Goal: Task Accomplishment & Management: Use online tool/utility

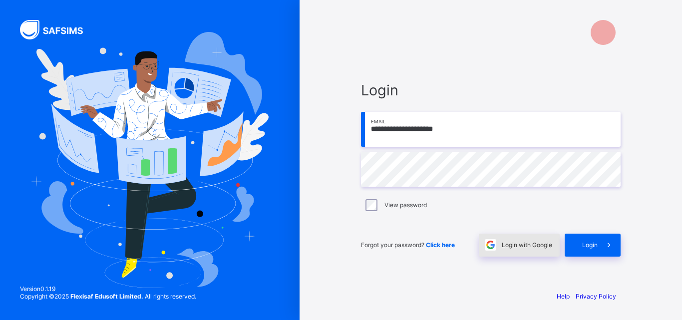
click at [536, 251] on div "Login with Google" at bounding box center [519, 245] width 81 height 23
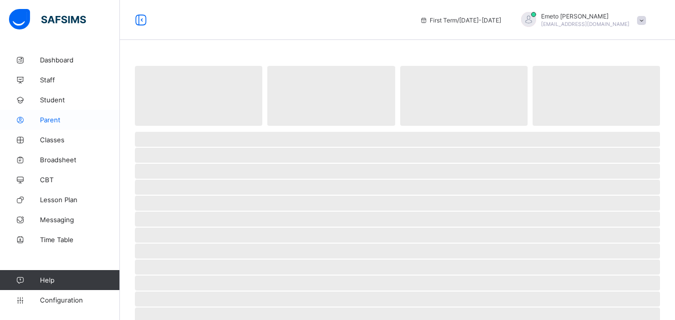
click at [40, 120] on span "Parent" at bounding box center [80, 120] width 80 height 8
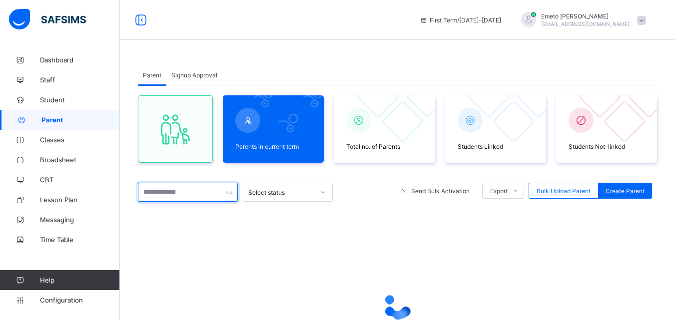
click at [198, 196] on input "text" at bounding box center [188, 192] width 100 height 19
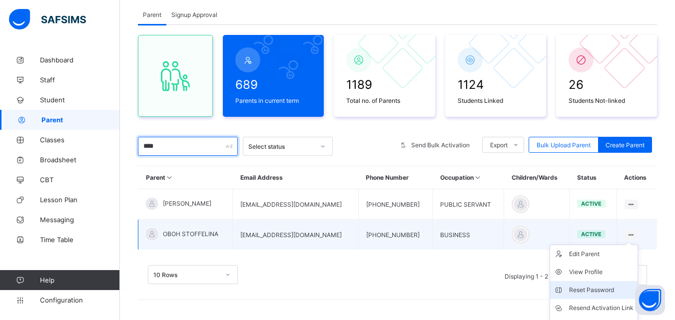
scroll to position [112, 0]
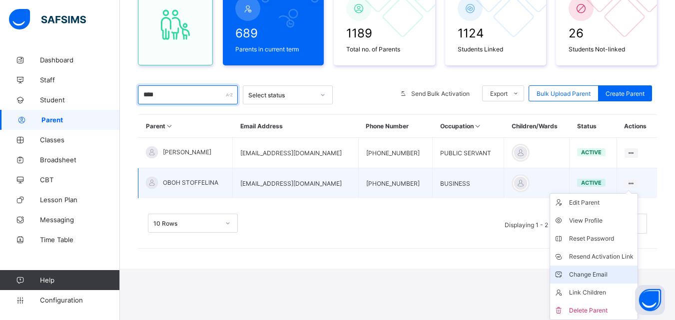
type input "****"
click at [604, 277] on div "Change Email" at bounding box center [601, 275] width 64 height 10
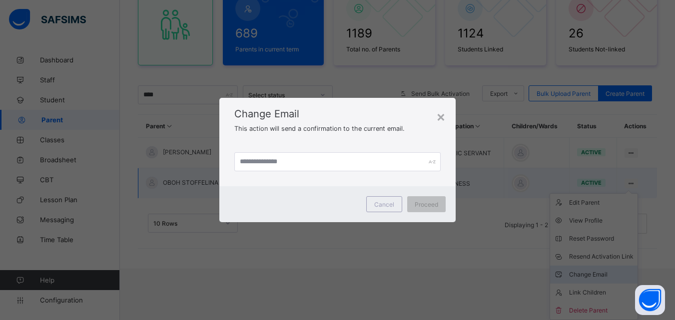
scroll to position [60, 0]
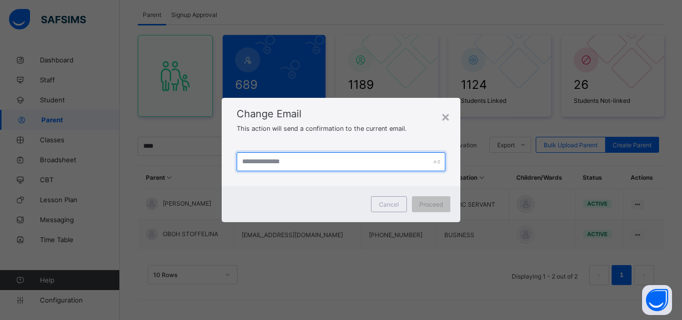
click at [328, 162] on input "text" at bounding box center [341, 161] width 209 height 19
type input "**********"
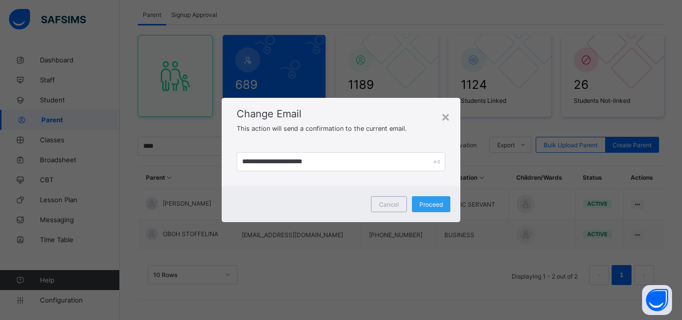
click at [436, 204] on span "Proceed" at bounding box center [430, 204] width 23 height 7
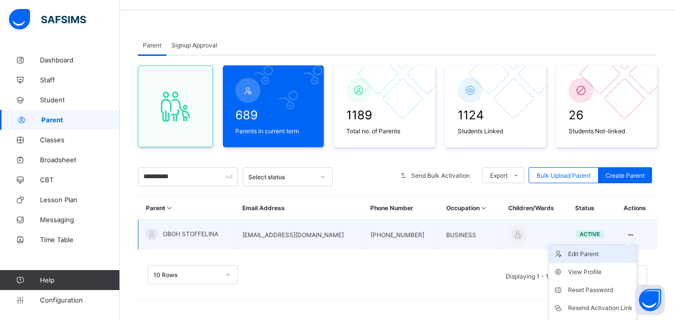
scroll to position [60, 0]
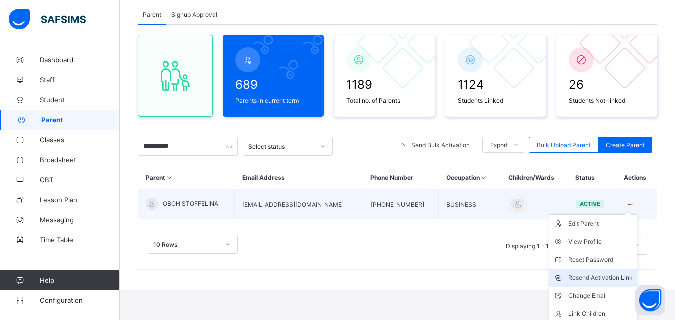
type input "**********"
click at [592, 275] on div "Resend Activation Link" at bounding box center [600, 278] width 64 height 10
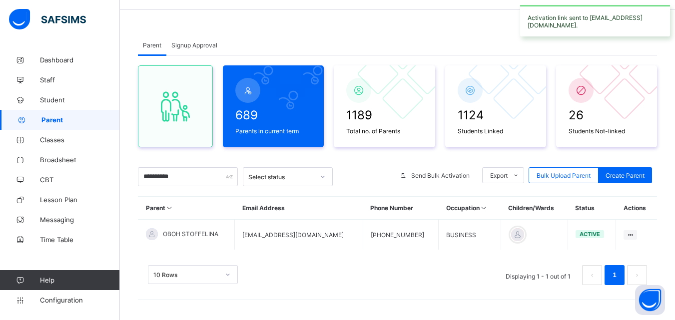
scroll to position [30, 0]
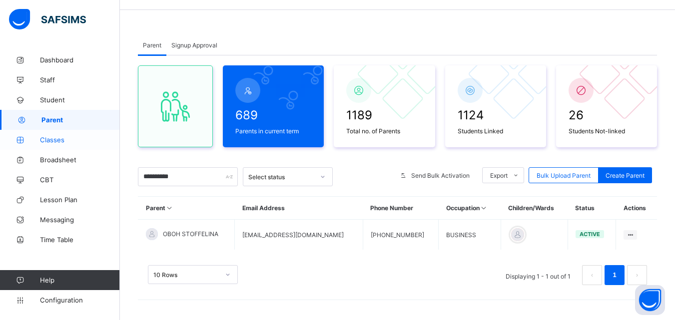
click at [49, 139] on span "Classes" at bounding box center [80, 140] width 80 height 8
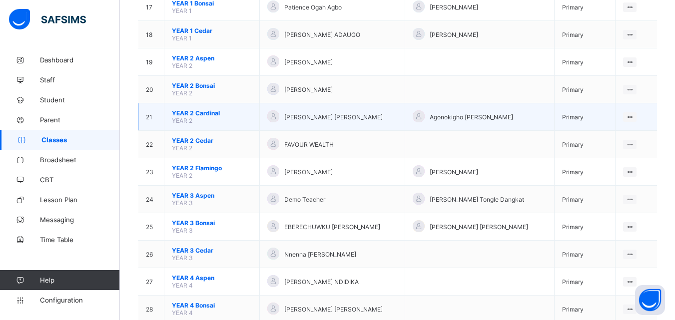
scroll to position [499, 0]
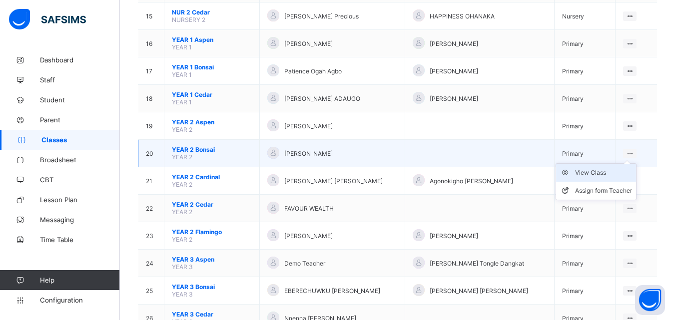
click at [593, 171] on div "View Class" at bounding box center [603, 173] width 57 height 10
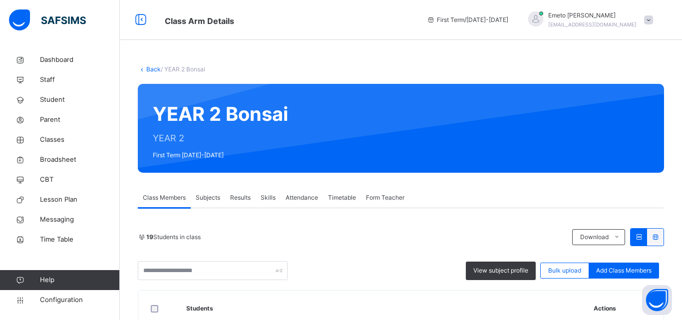
scroll to position [100, 0]
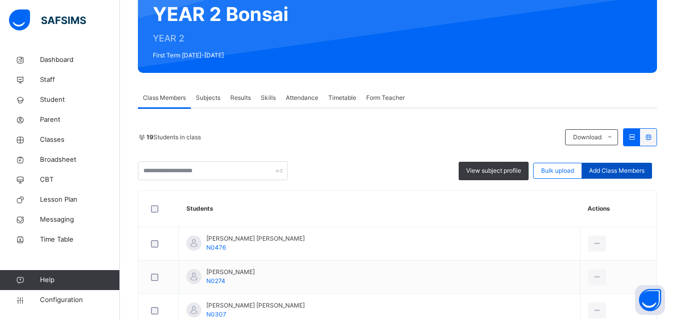
click at [617, 169] on span "Add Class Members" at bounding box center [616, 170] width 55 height 9
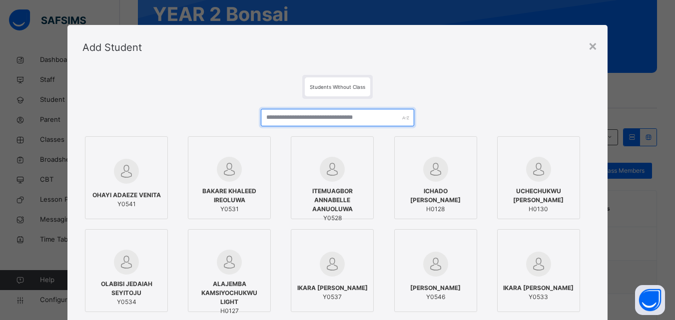
click at [334, 121] on input "text" at bounding box center [337, 117] width 153 height 17
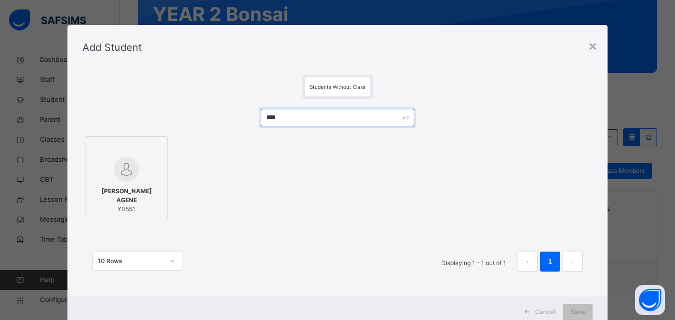
type input "****"
click at [123, 190] on div "OBOH ISRAEL AGENE Y0551" at bounding box center [126, 200] width 72 height 37
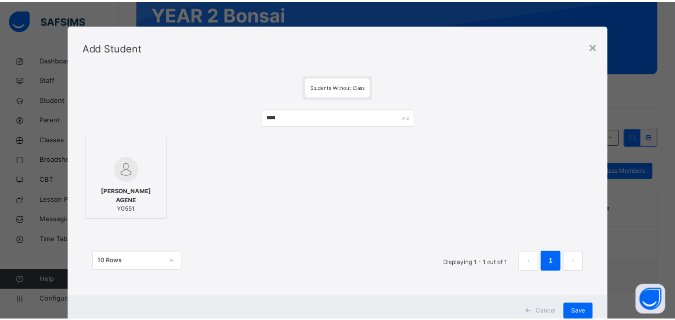
scroll to position [32, 0]
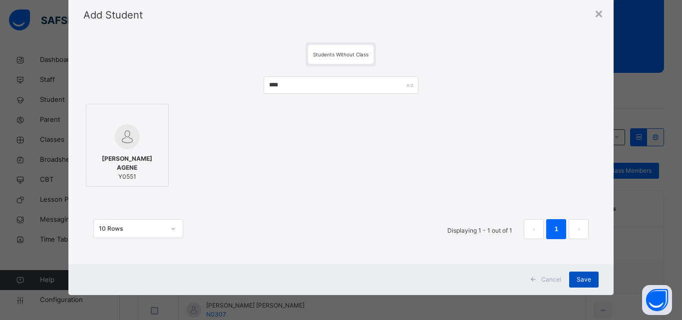
click at [577, 275] on span "Save" at bounding box center [584, 279] width 14 height 9
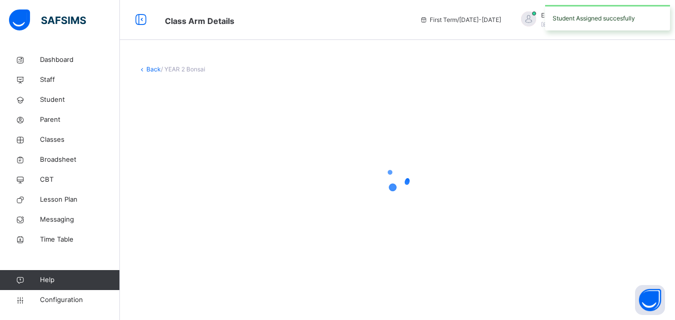
scroll to position [0, 0]
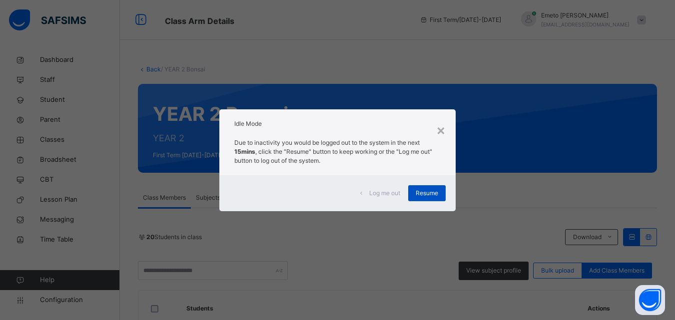
click at [433, 197] on span "Resume" at bounding box center [427, 193] width 22 height 9
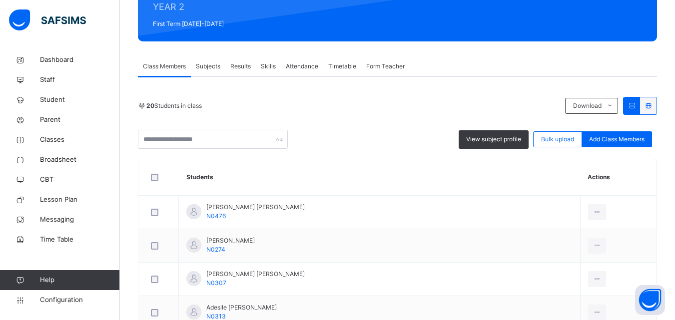
scroll to position [200, 0]
